Goal: Navigation & Orientation: Find specific page/section

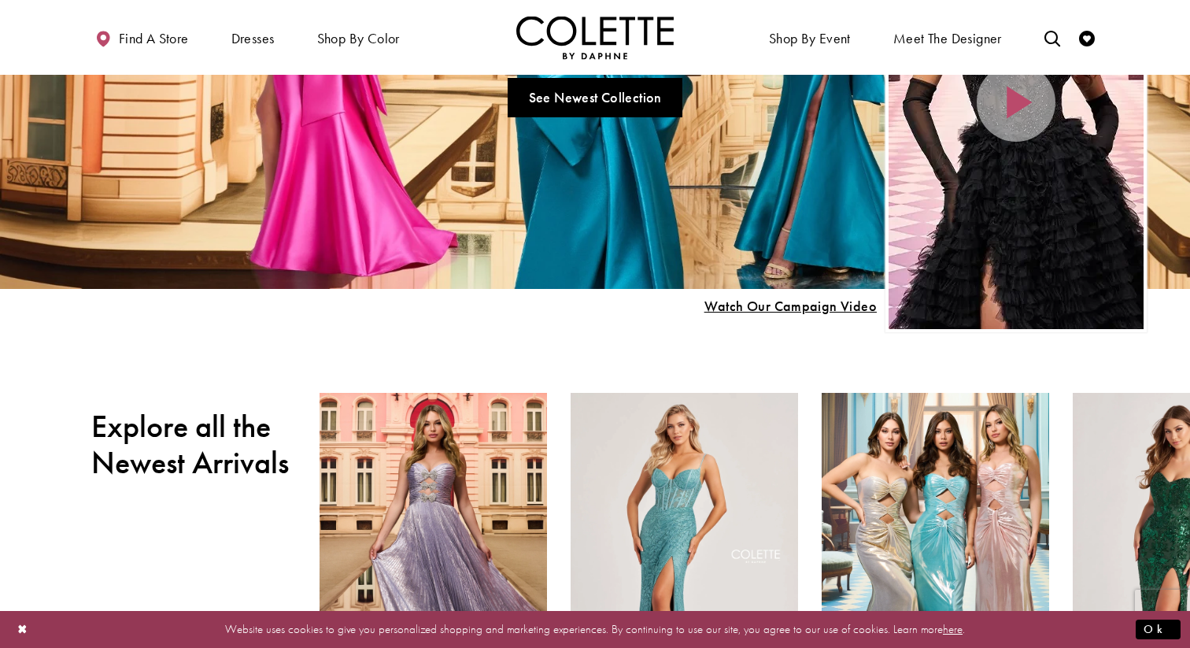
scroll to position [277, 0]
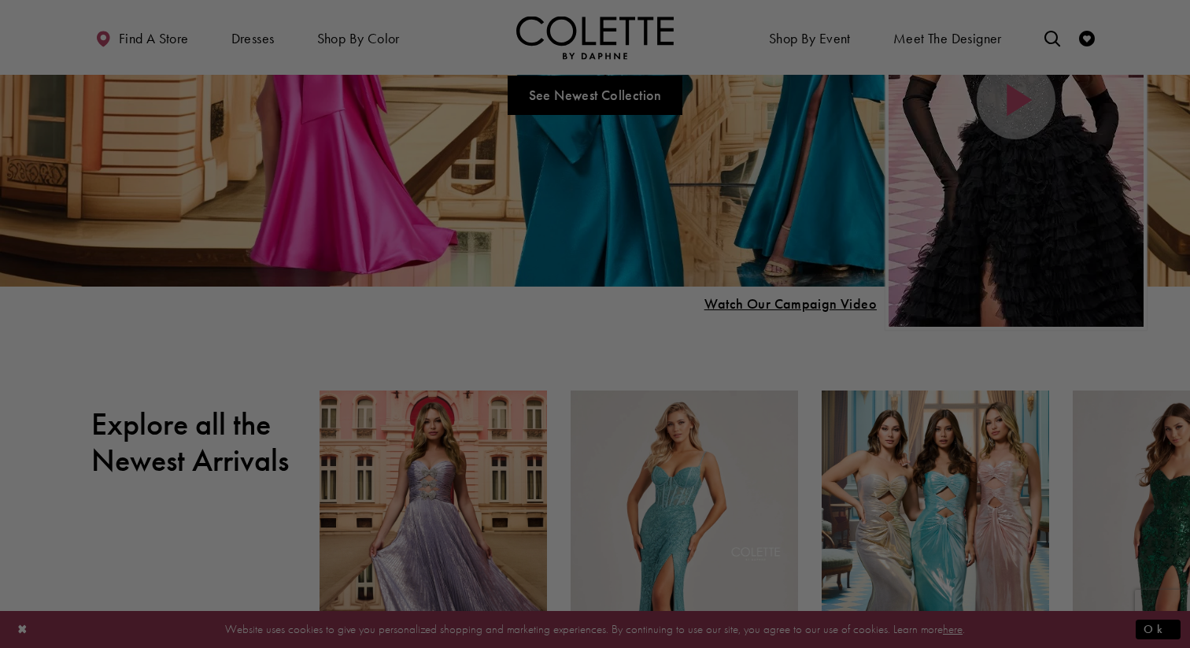
click at [601, 100] on div at bounding box center [601, 327] width 1202 height 654
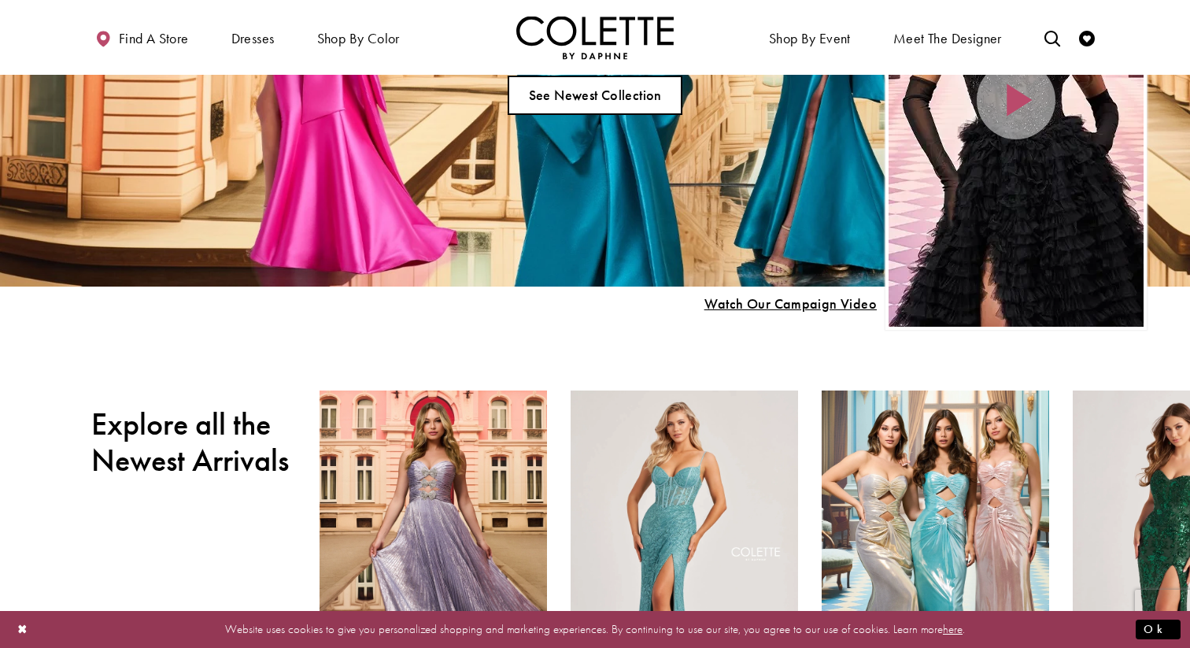
click at [596, 106] on link "See Newest Collection" at bounding box center [595, 95] width 175 height 39
click at [567, 103] on link "See Newest Collection" at bounding box center [595, 95] width 175 height 39
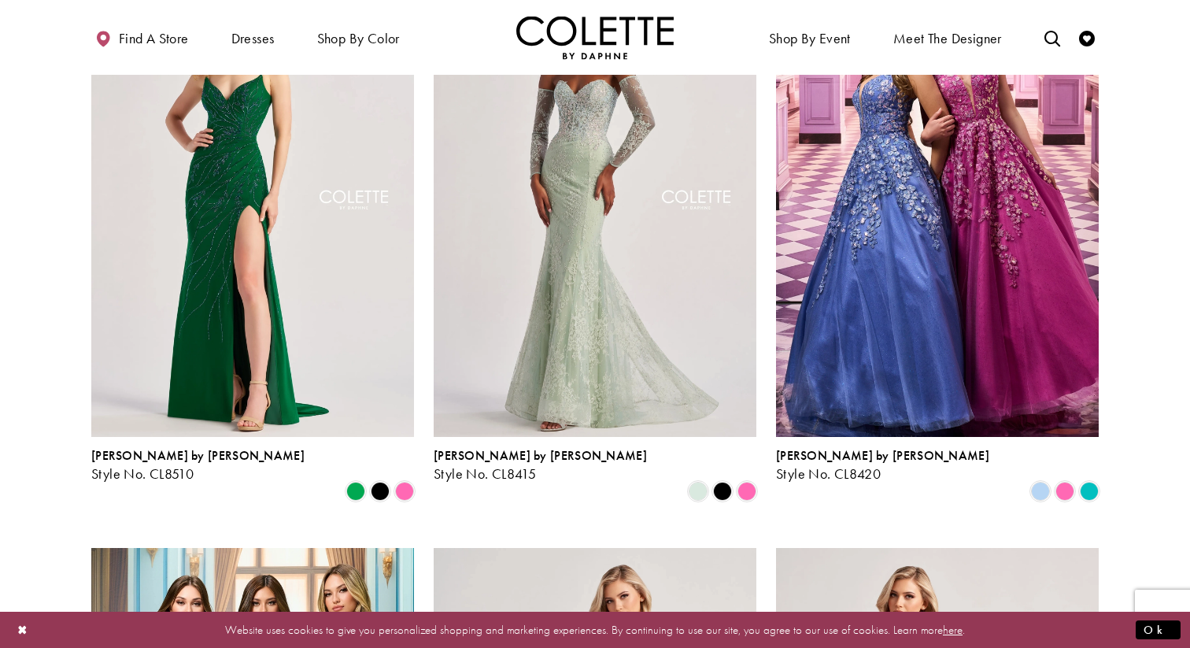
scroll to position [1677, 0]
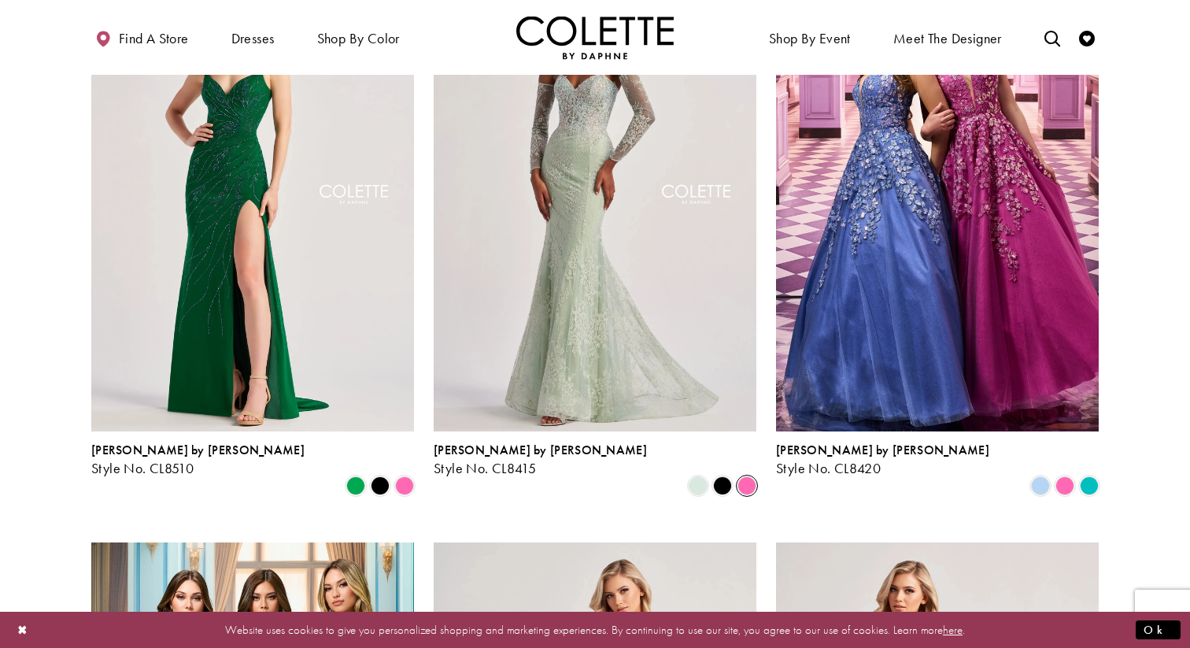
click at [751, 476] on span "Product List" at bounding box center [746, 485] width 19 height 19
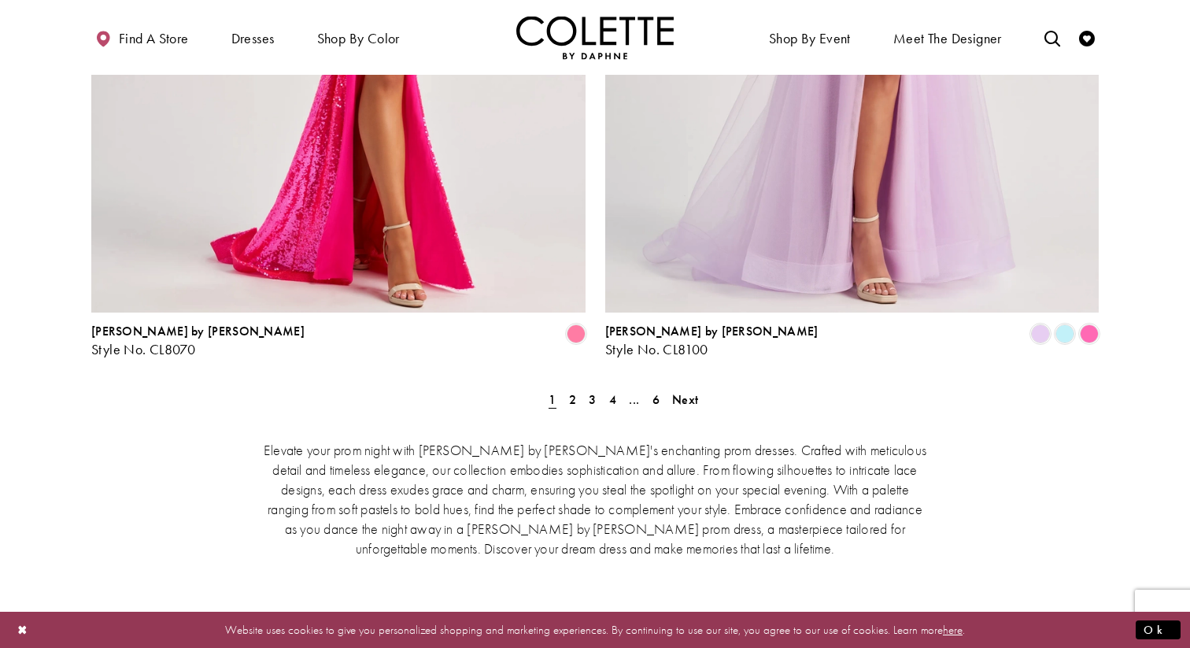
scroll to position [3154, 0]
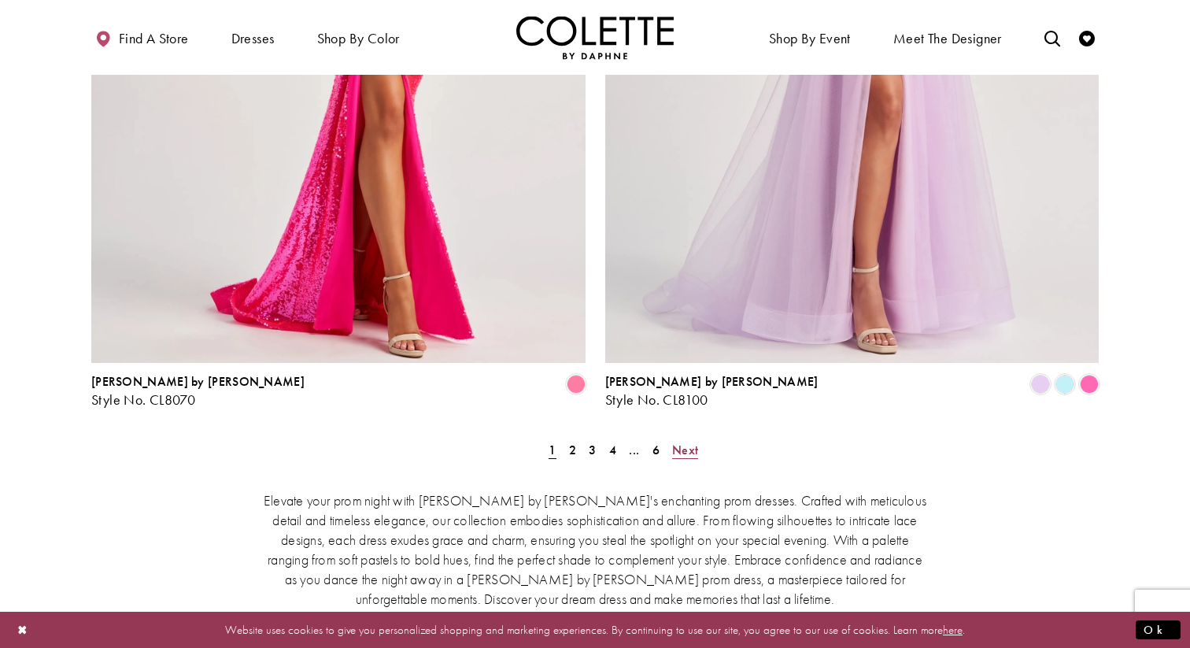
click at [681, 441] on span "Next" at bounding box center [685, 449] width 26 height 17
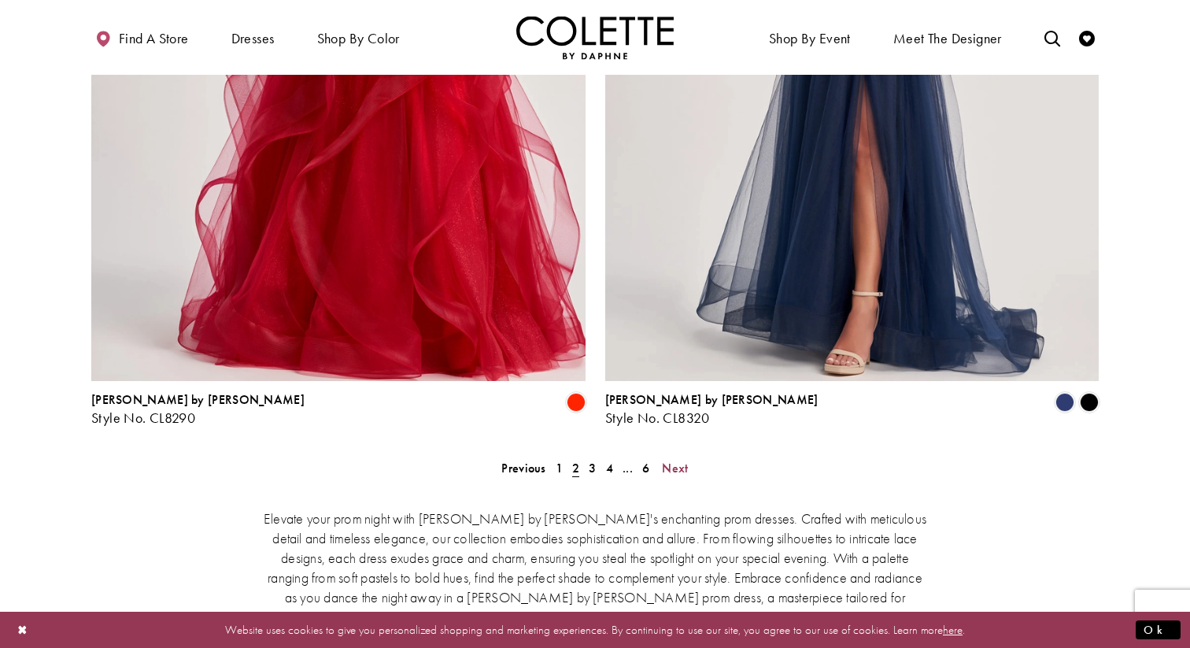
scroll to position [3156, 0]
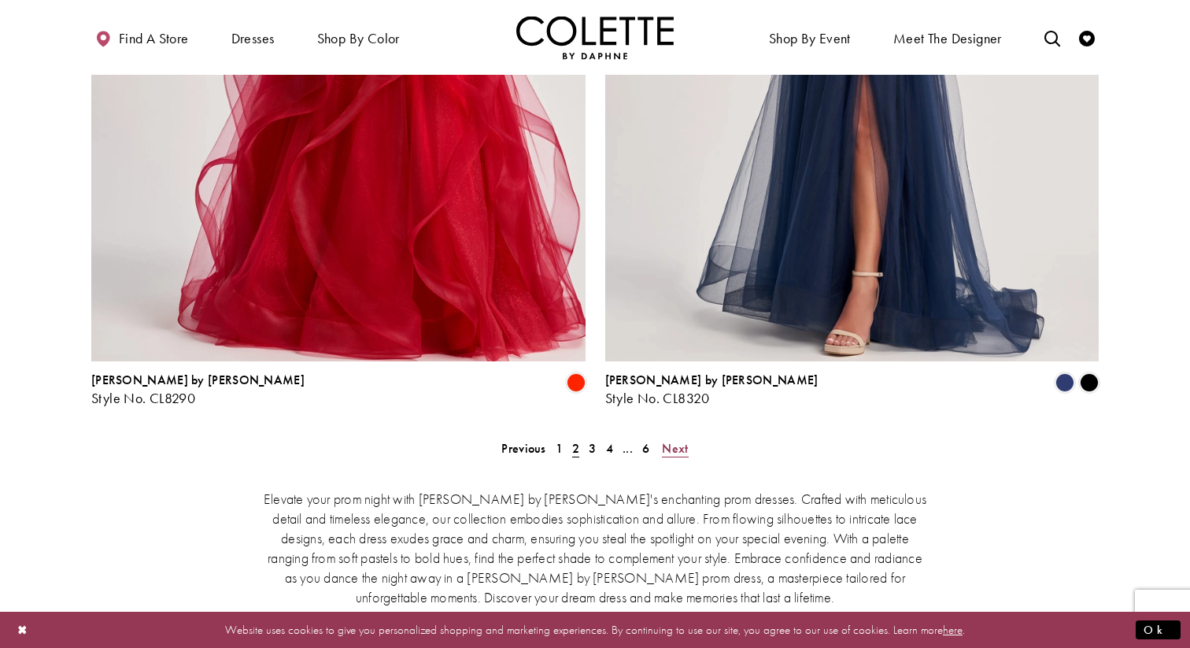
click at [677, 440] on span "Next" at bounding box center [675, 448] width 26 height 17
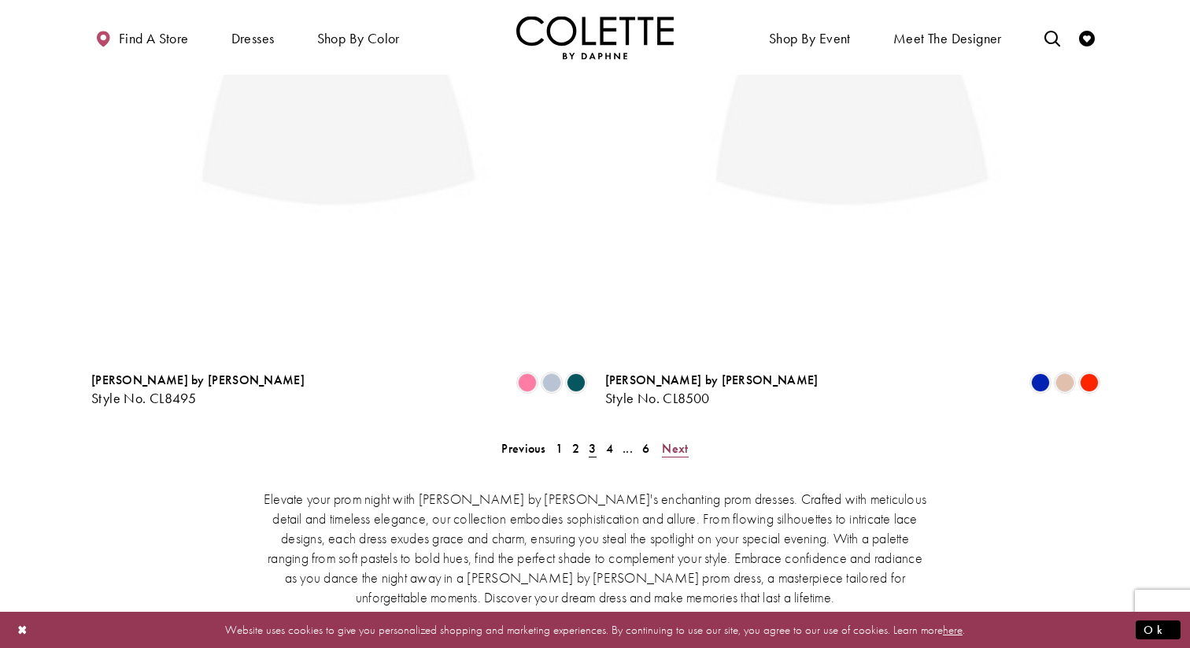
scroll to position [404, 0]
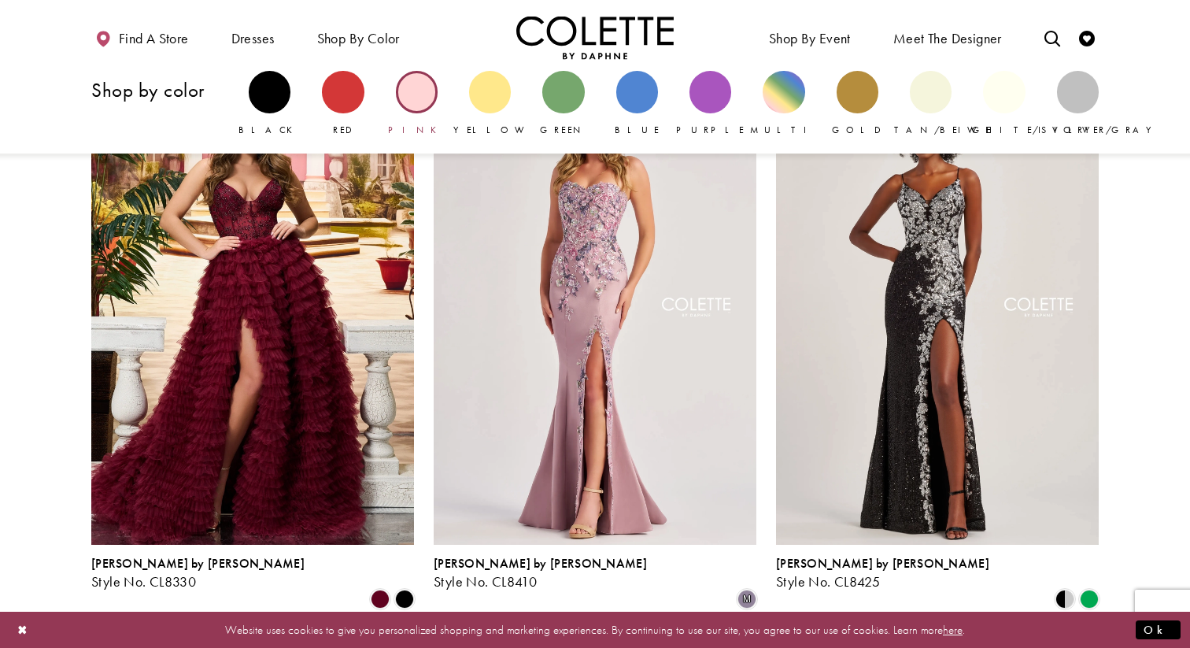
click at [429, 105] on div "Primary block" at bounding box center [417, 92] width 42 height 42
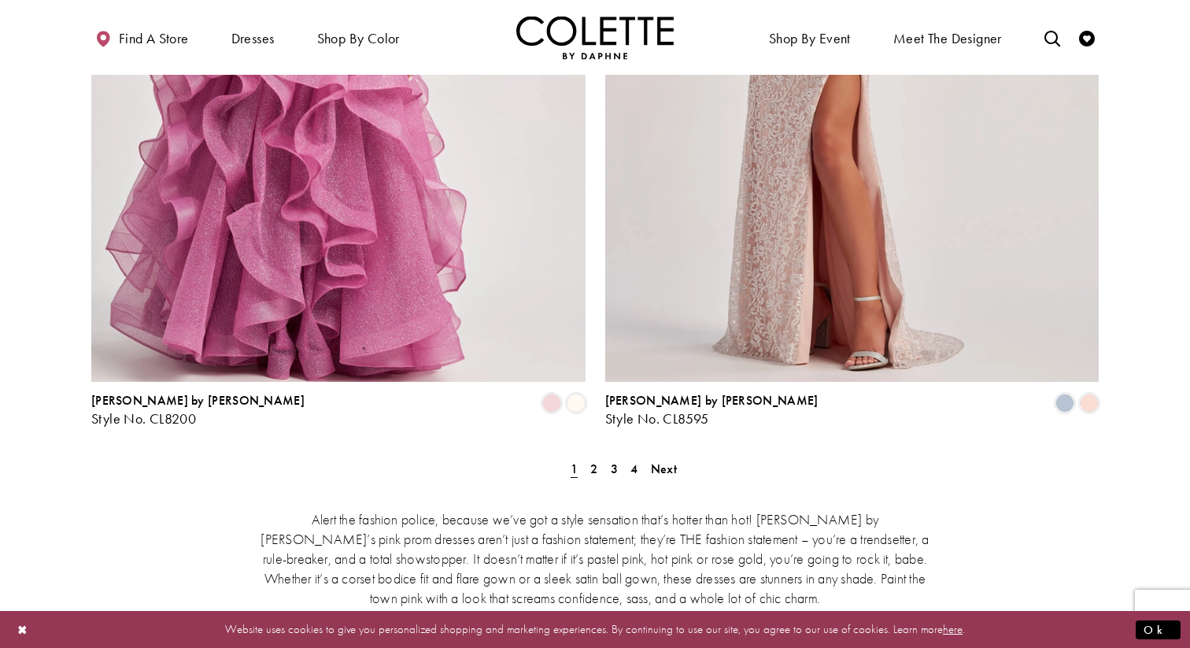
scroll to position [2833, 0]
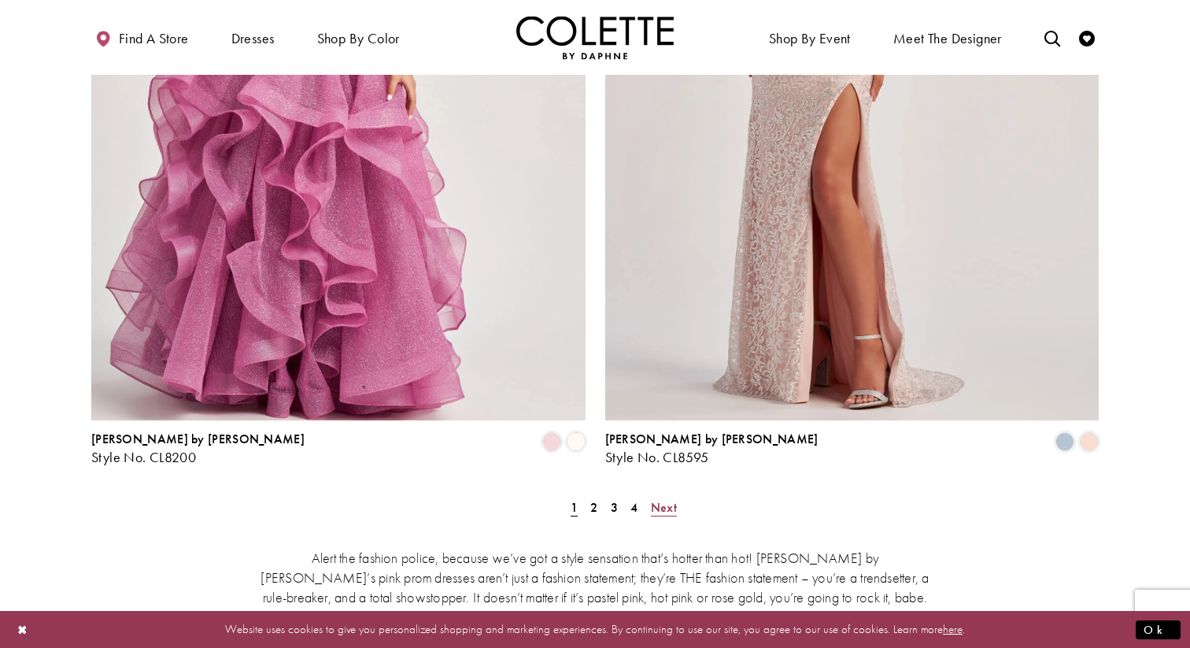
click at [656, 499] on span "Next" at bounding box center [664, 507] width 26 height 17
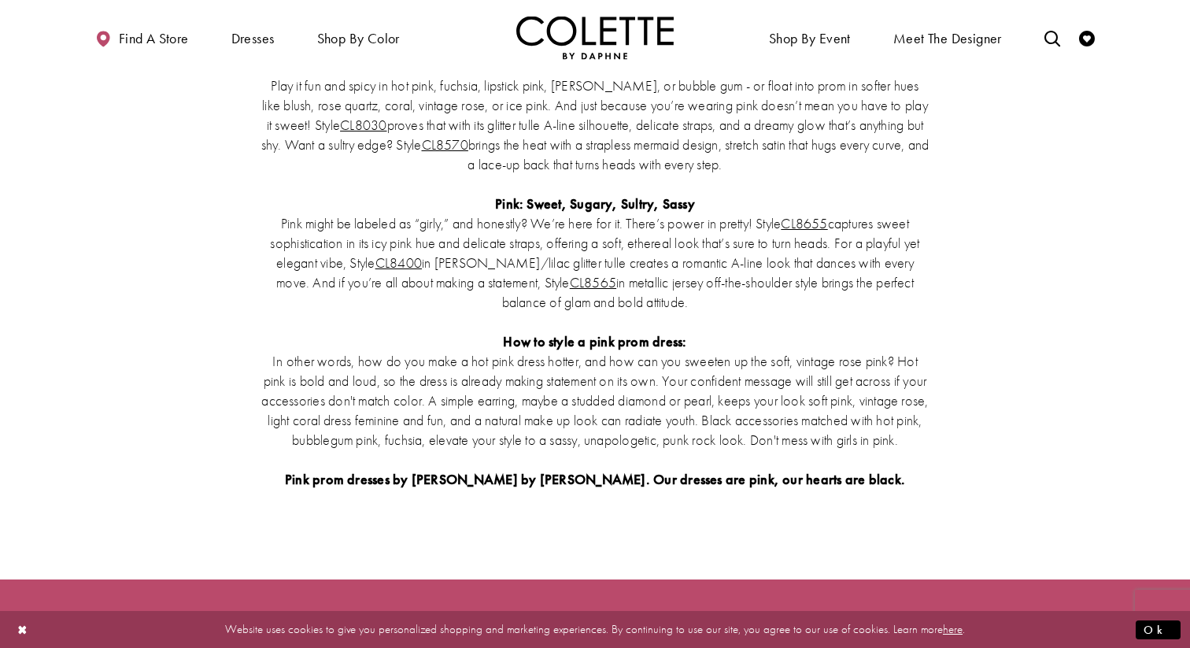
scroll to position [3066, 0]
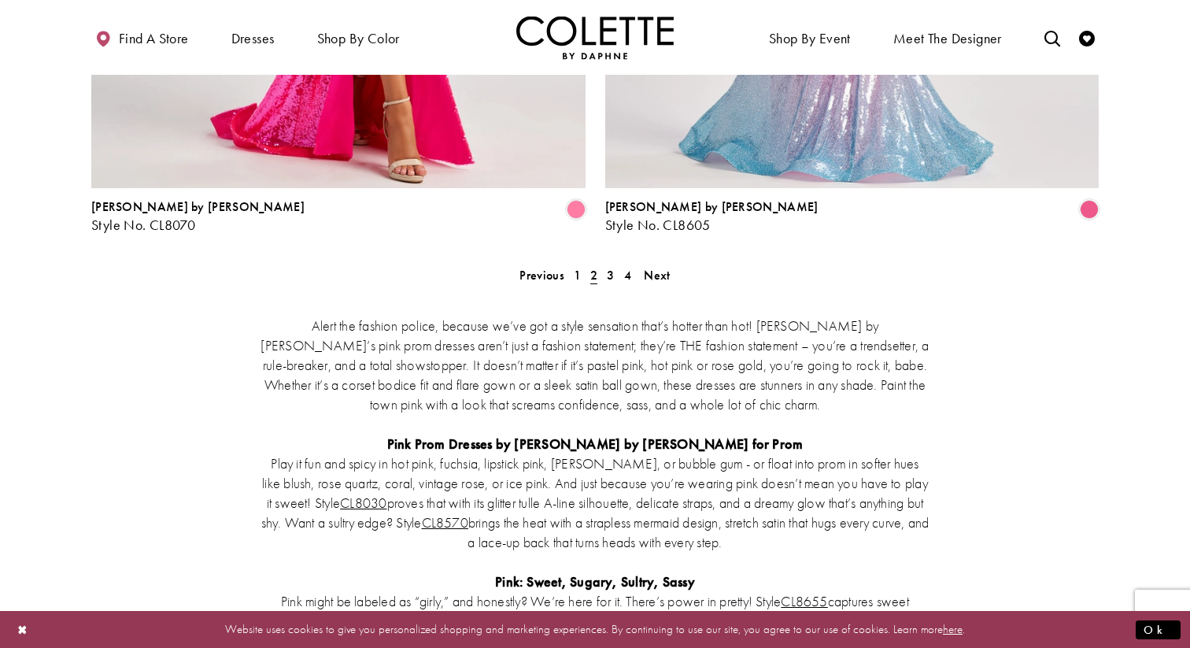
click at [659, 267] on span "Next" at bounding box center [657, 275] width 26 height 17
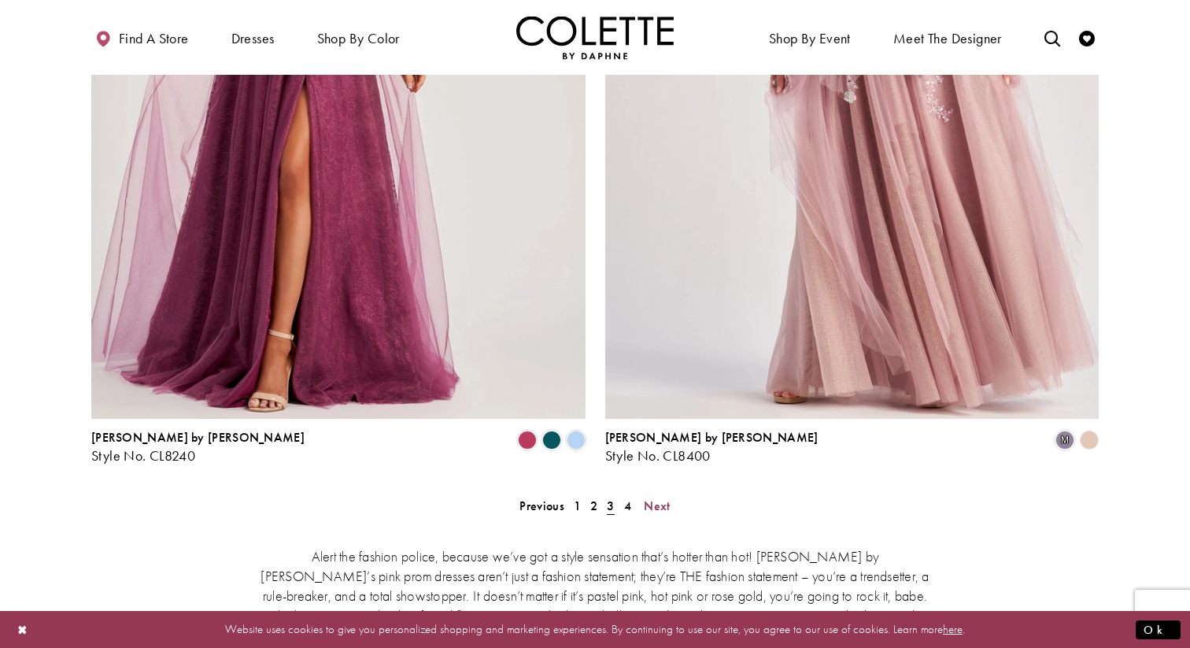
scroll to position [2808, 0]
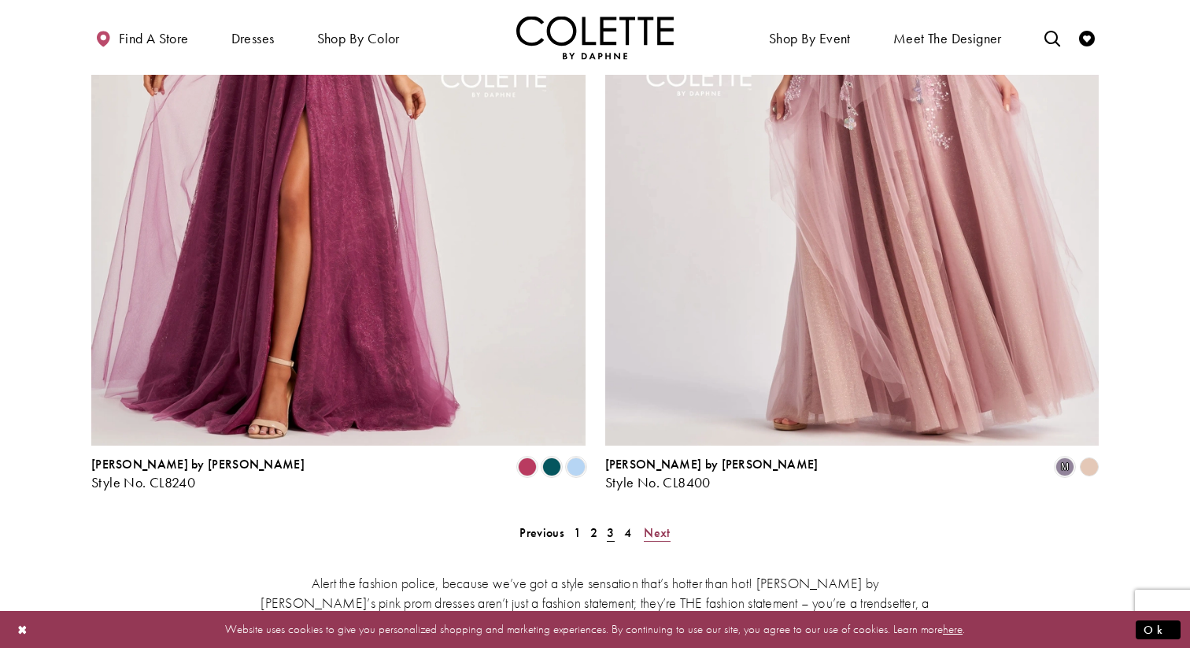
click at [658, 524] on span "Next" at bounding box center [657, 532] width 26 height 17
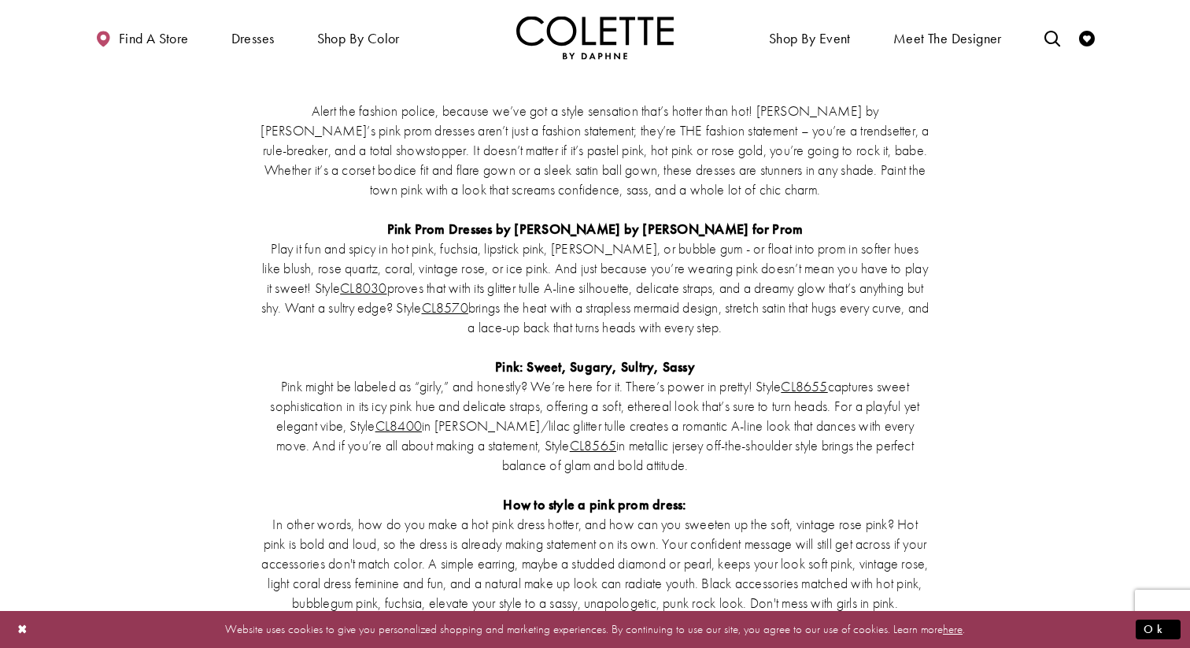
scroll to position [1345, 0]
